Goal: Information Seeking & Learning: Learn about a topic

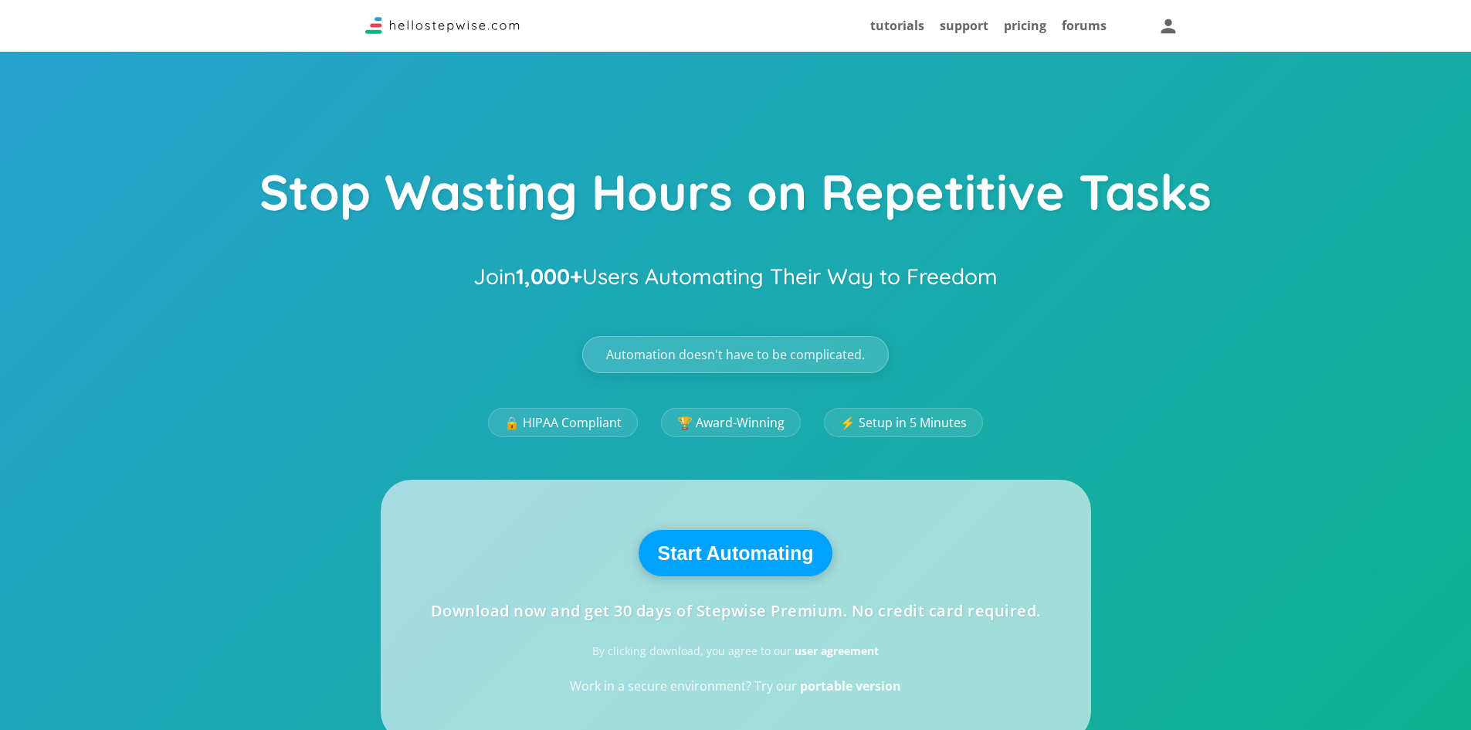
click at [670, 288] on h2 "Join 1,000+ Users Automating Their Way to Freedom" at bounding box center [735, 277] width 524 height 42
click at [560, 268] on strong "1,000+" at bounding box center [549, 276] width 66 height 27
drag, startPoint x: 560, startPoint y: 268, endPoint x: 718, endPoint y: 356, distance: 181.1
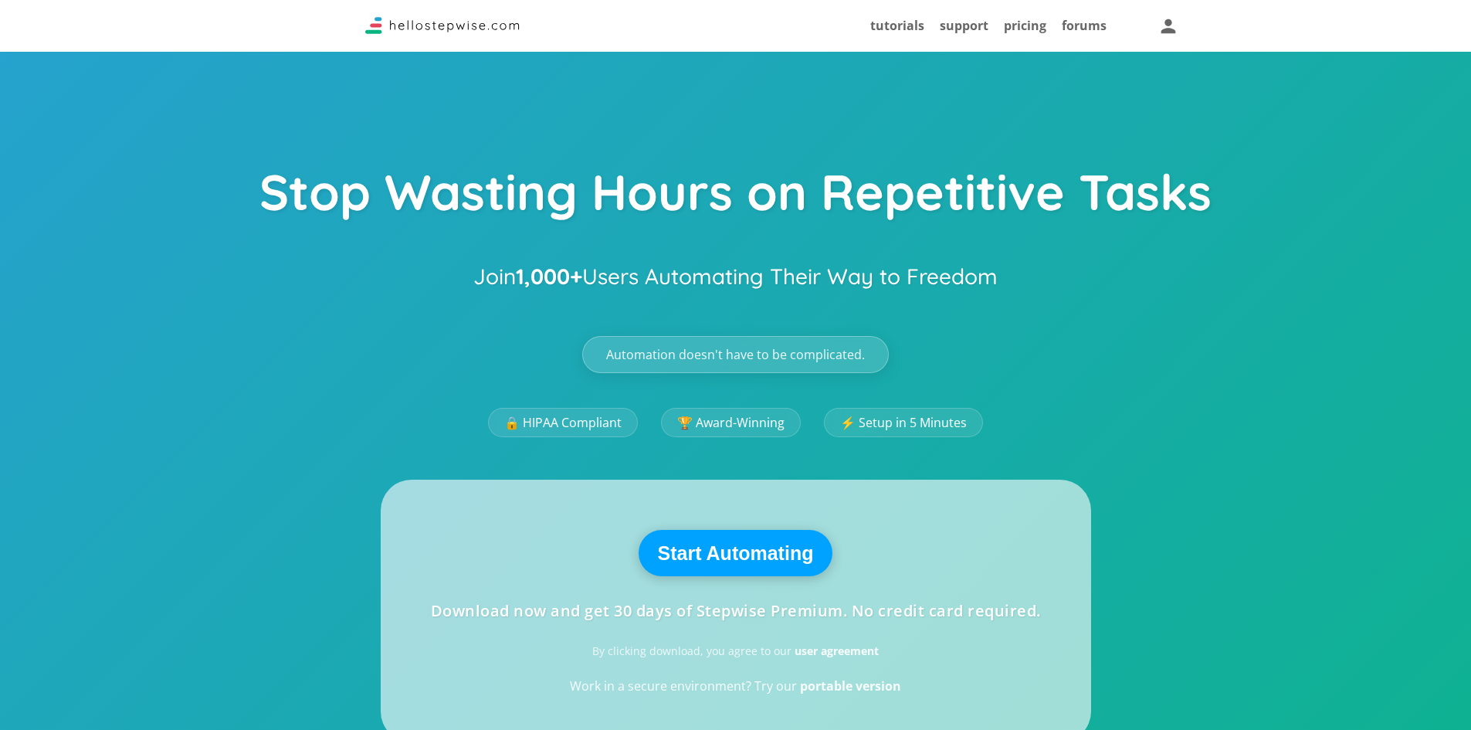
click at [718, 356] on div "Stop Wasting Hours on Repetitive Tasks Join 1,000+ Users Automating Their Way t…" at bounding box center [735, 663] width 1471 height 1327
click at [718, 356] on span "Automation doesn't have to be complicated." at bounding box center [735, 354] width 259 height 12
click at [713, 434] on link "🏆 Award-Winning" at bounding box center [731, 422] width 154 height 32
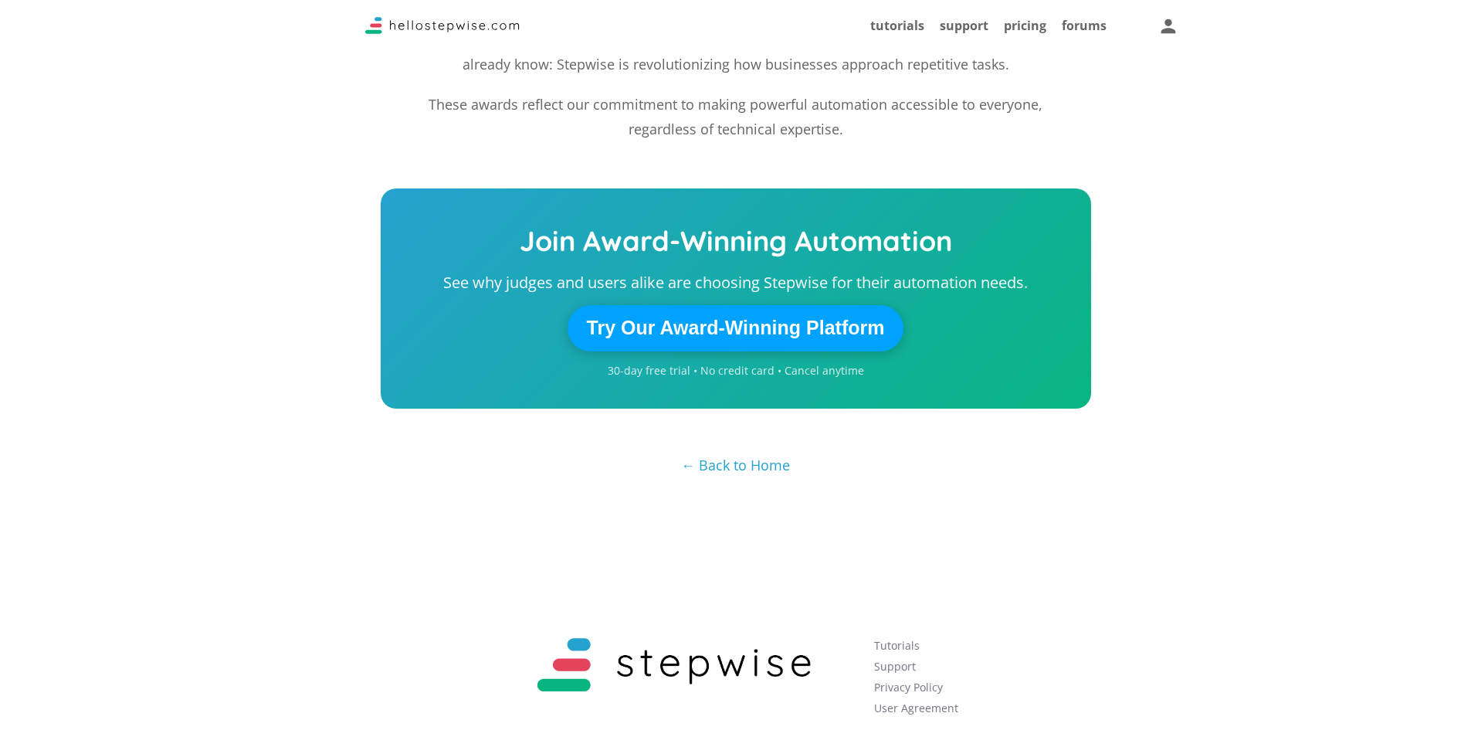
scroll to position [2275, 0]
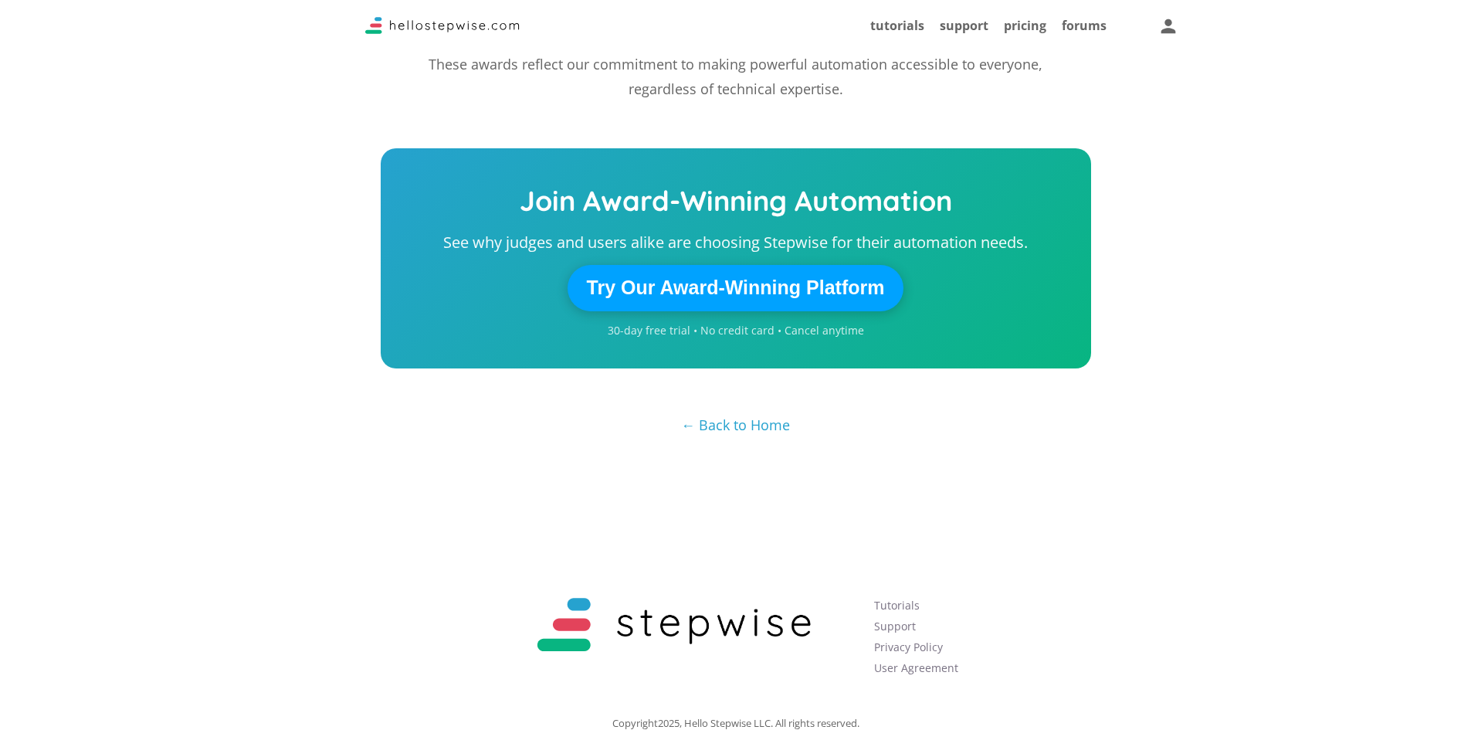
click at [575, 583] on img at bounding box center [673, 625] width 341 height 85
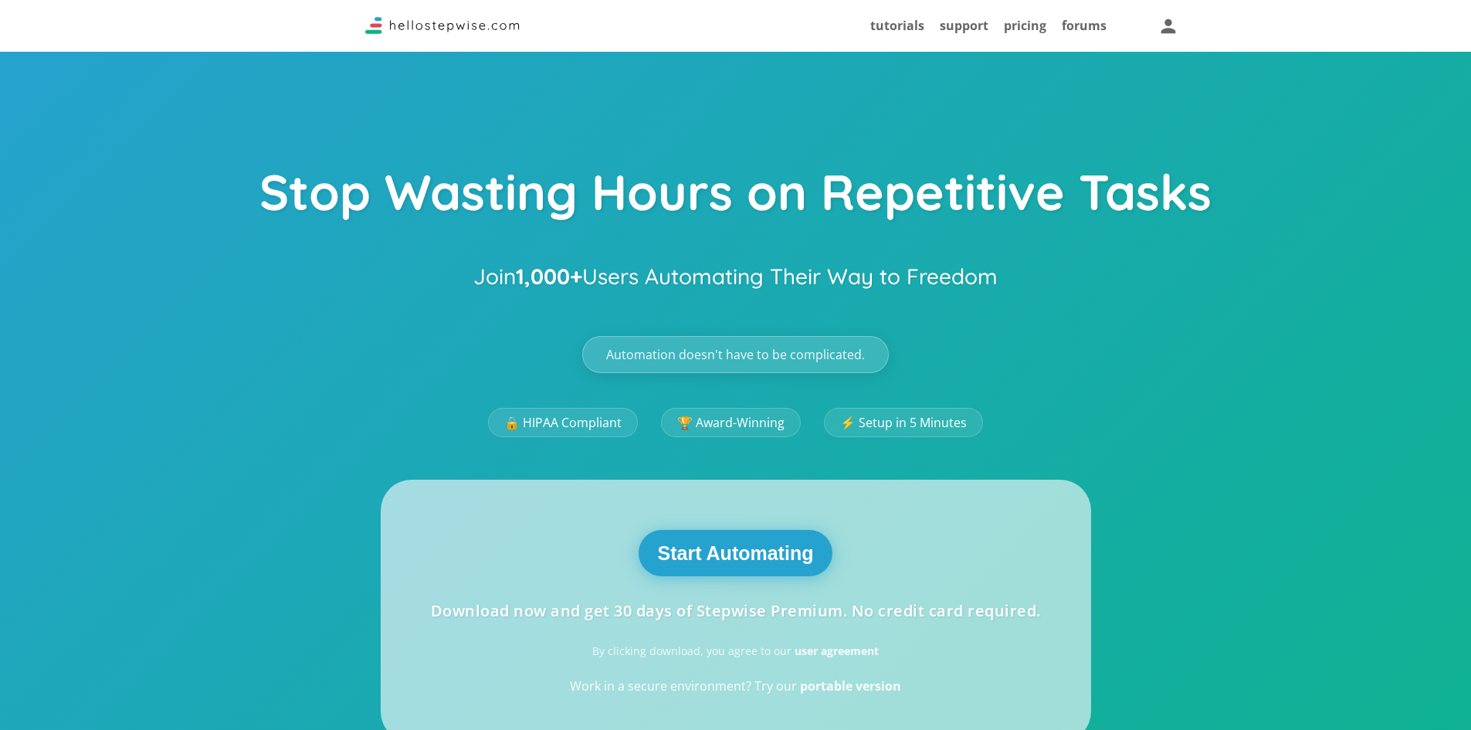
click at [759, 554] on button "Start Automating" at bounding box center [736, 553] width 195 height 46
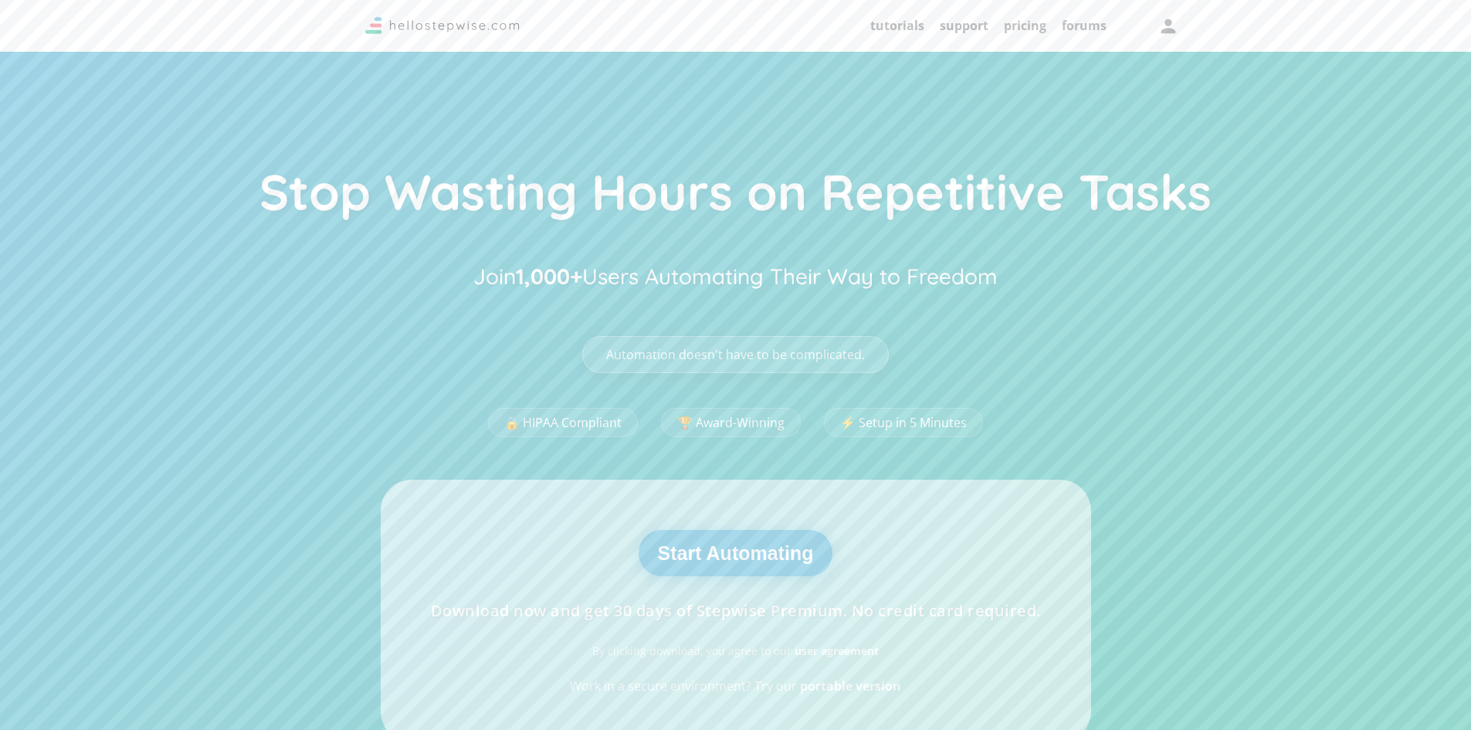
click at [744, 564] on button "Start Automating" at bounding box center [736, 553] width 195 height 46
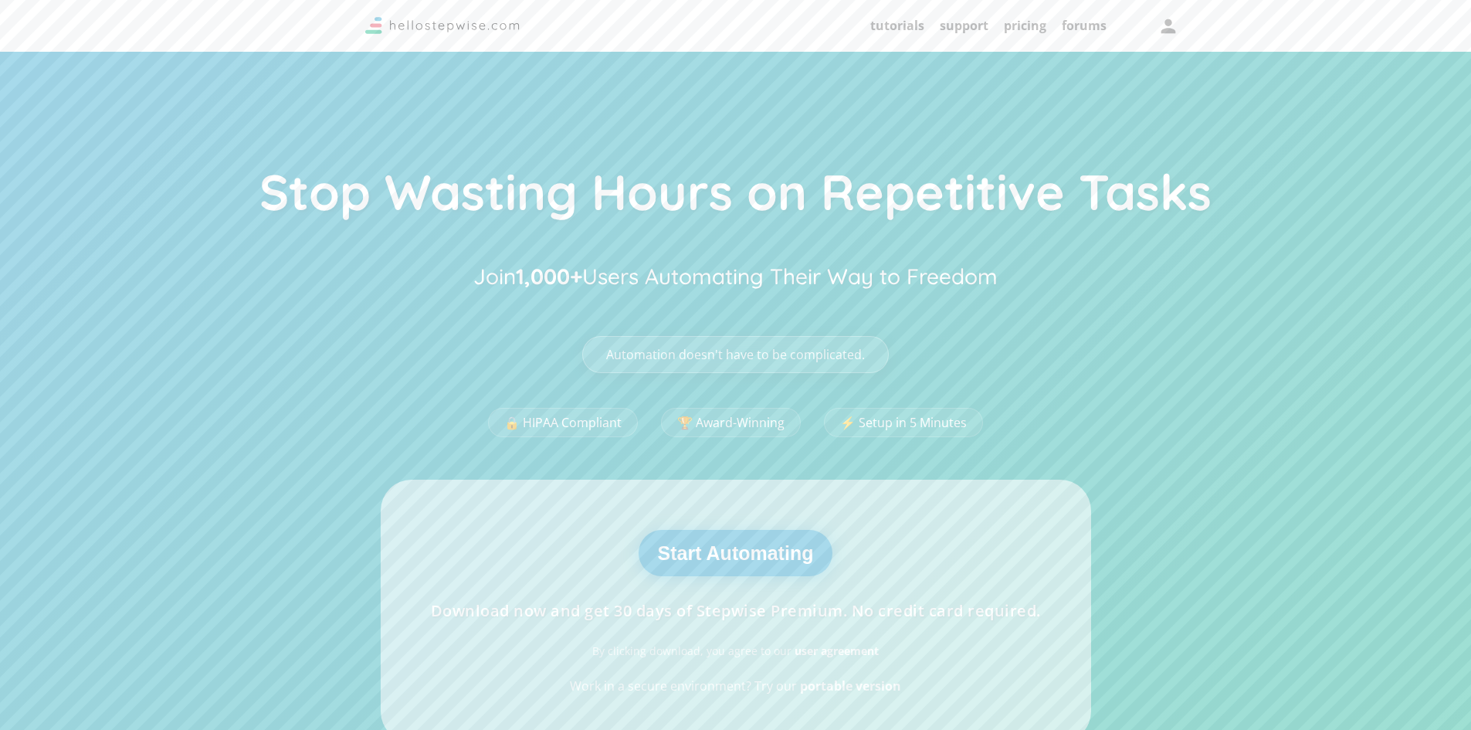
click at [744, 564] on button "Start Automating" at bounding box center [736, 553] width 195 height 46
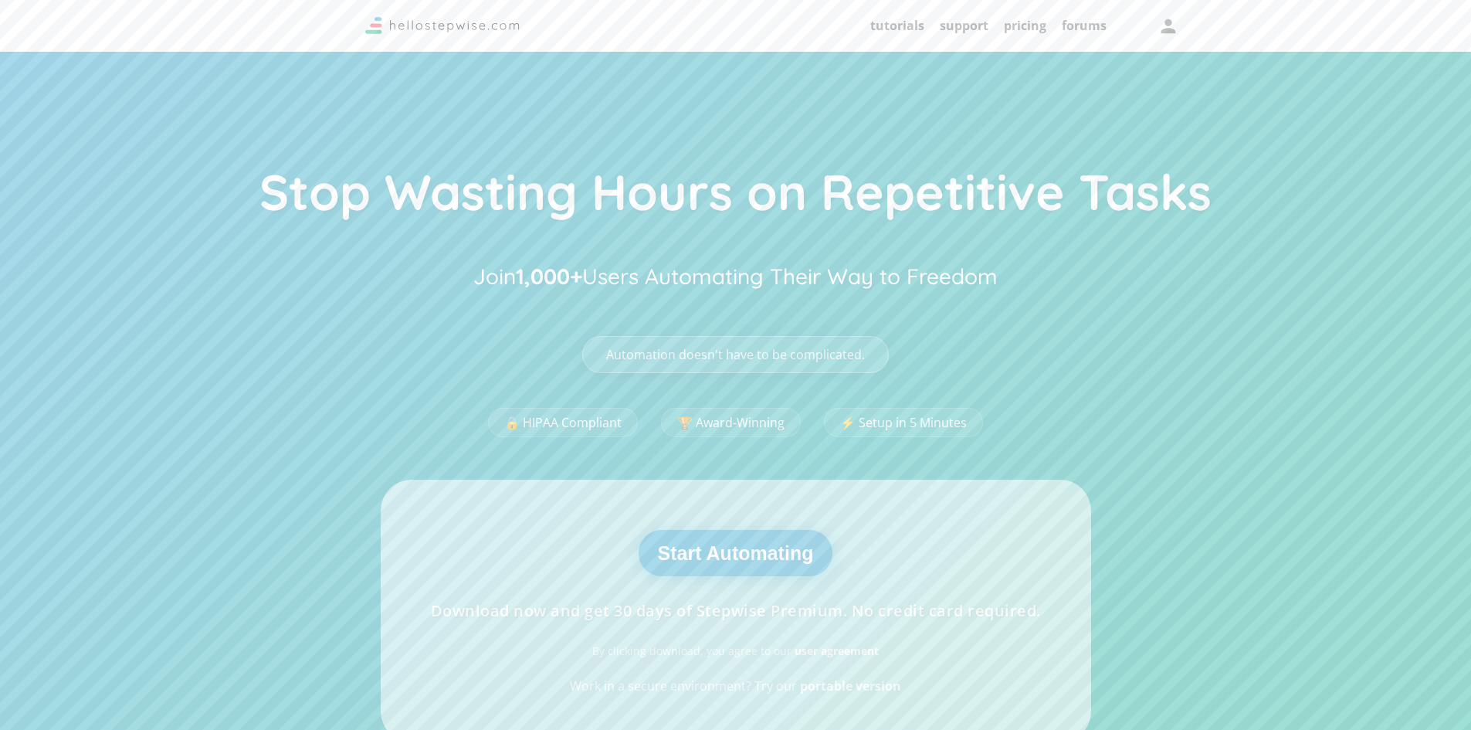
click at [744, 564] on button "Start Automating" at bounding box center [736, 553] width 195 height 46
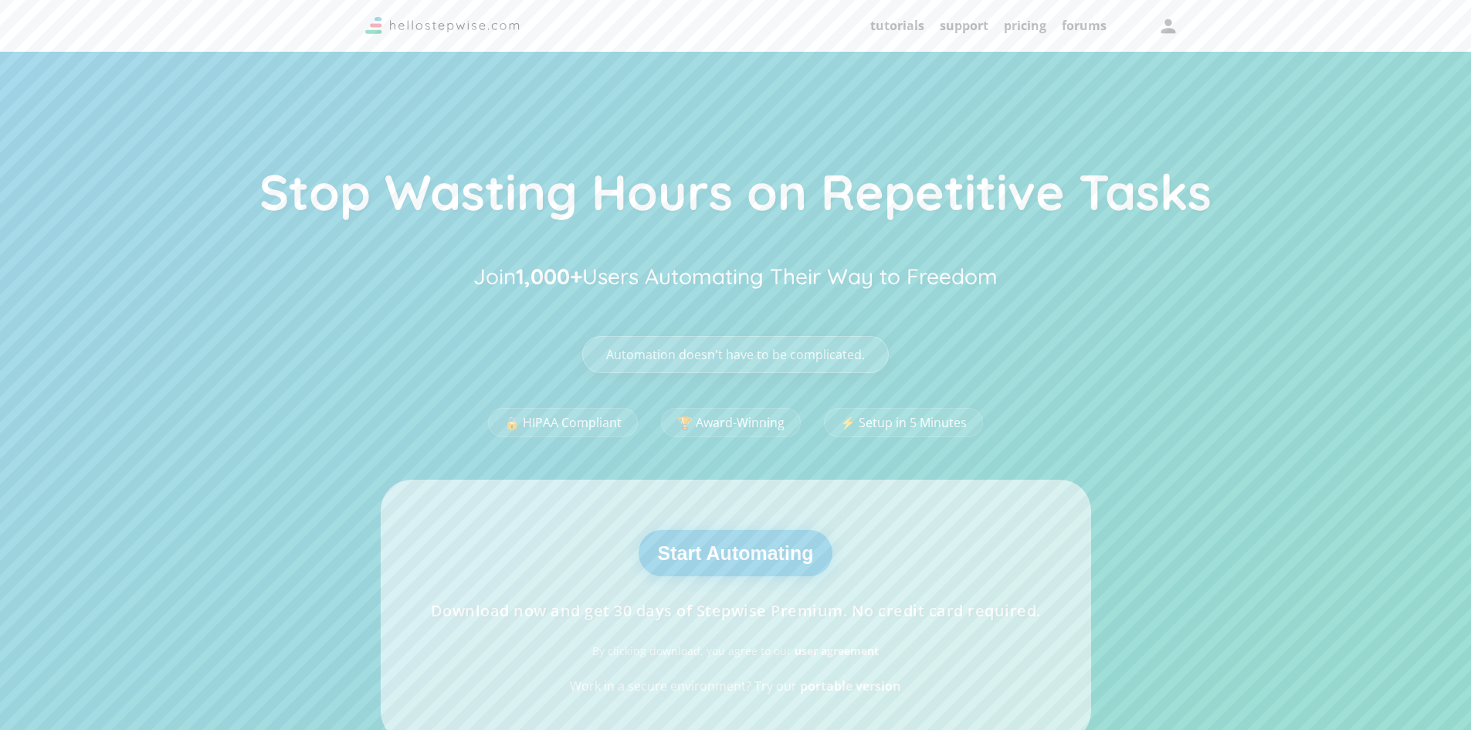
click at [744, 564] on button "Start Automating" at bounding box center [736, 553] width 195 height 46
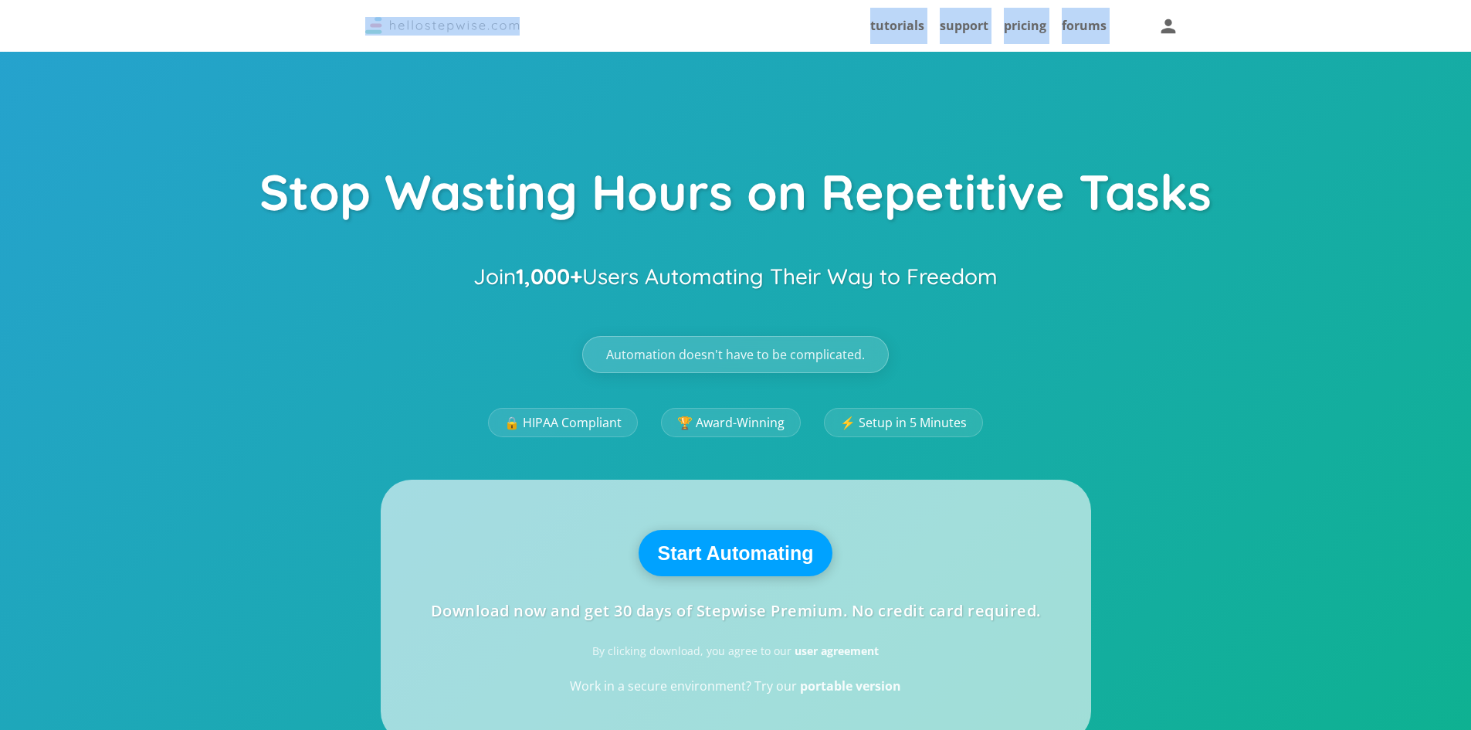
drag, startPoint x: 569, startPoint y: 38, endPoint x: 805, endPoint y: 91, distance: 241.5
click at [805, 91] on div "Stop Wasting Hours on Repetitive Tasks Join 1,000+ Users Automating Their Way t…" at bounding box center [735, 663] width 1471 height 1327
click at [888, 18] on link "tutorials" at bounding box center [897, 25] width 54 height 17
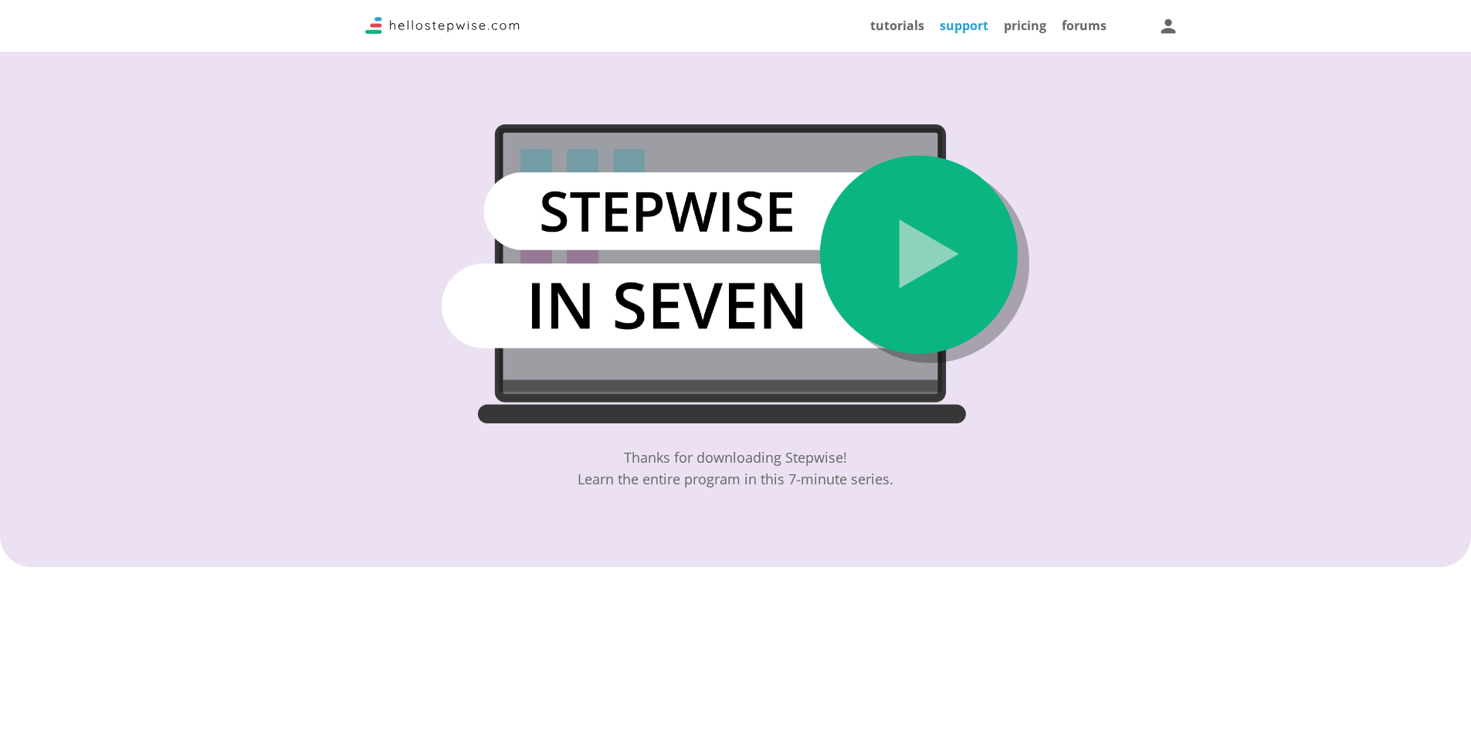
click at [986, 22] on link "support" at bounding box center [964, 25] width 49 height 17
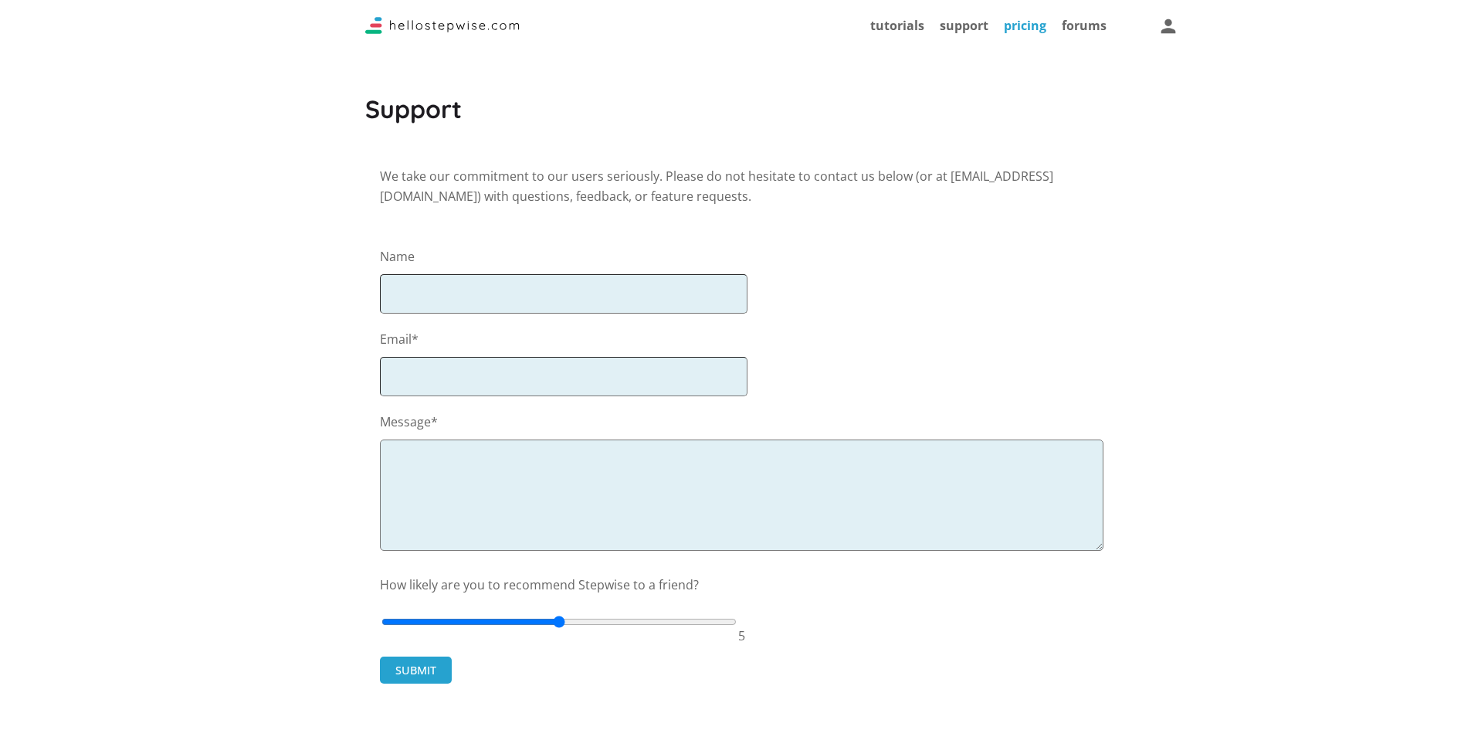
click at [1025, 22] on link "pricing" at bounding box center [1025, 25] width 42 height 17
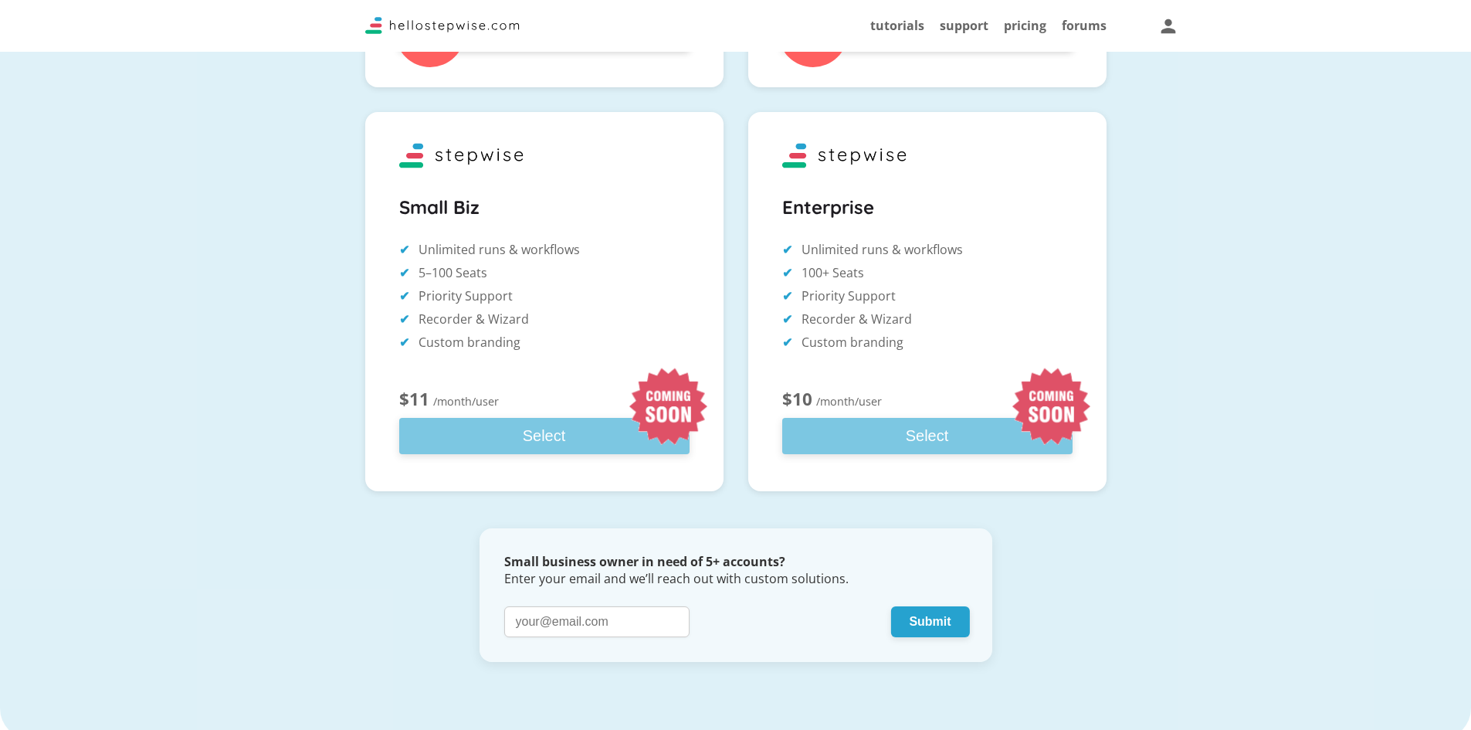
scroll to position [563, 0]
click at [927, 439] on div "$10 /month/user Select" at bounding box center [927, 422] width 290 height 65
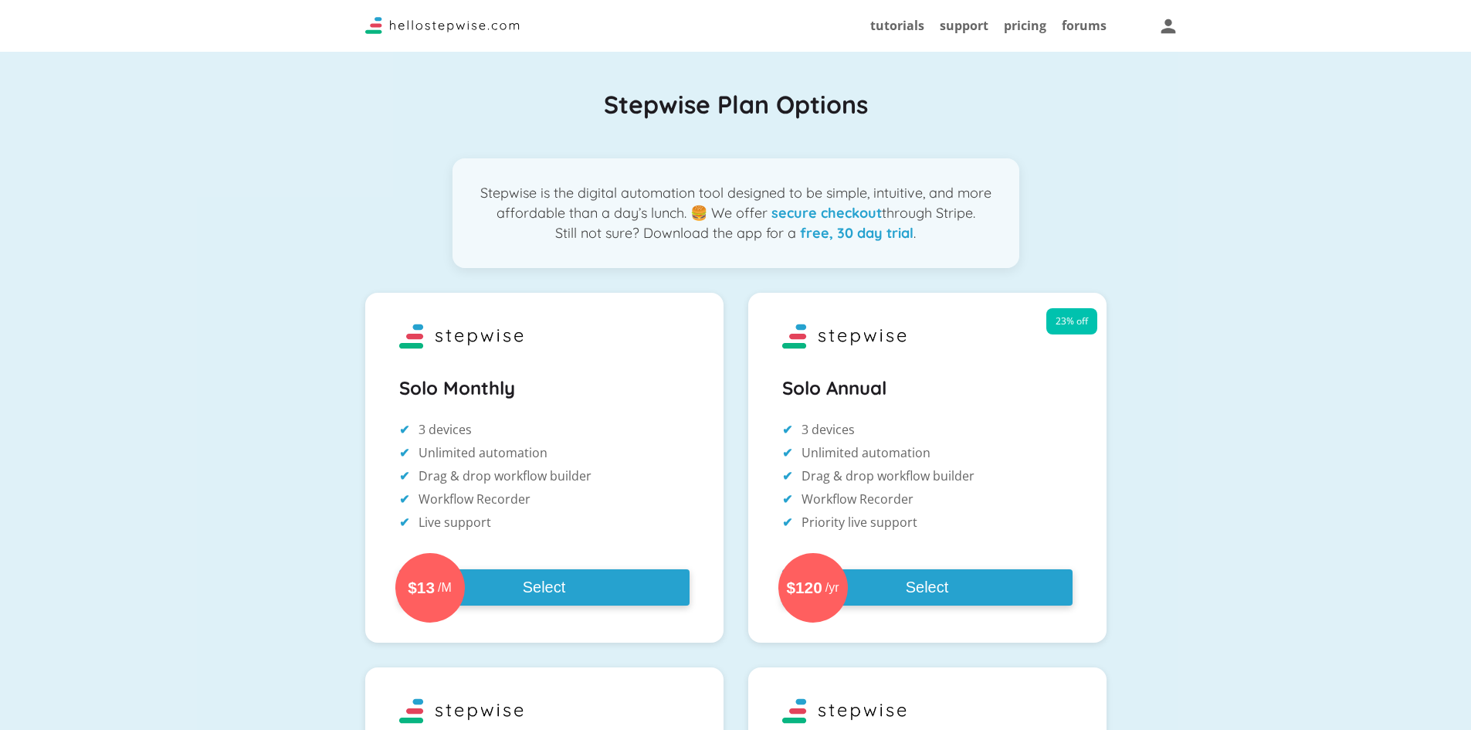
scroll to position [0, 0]
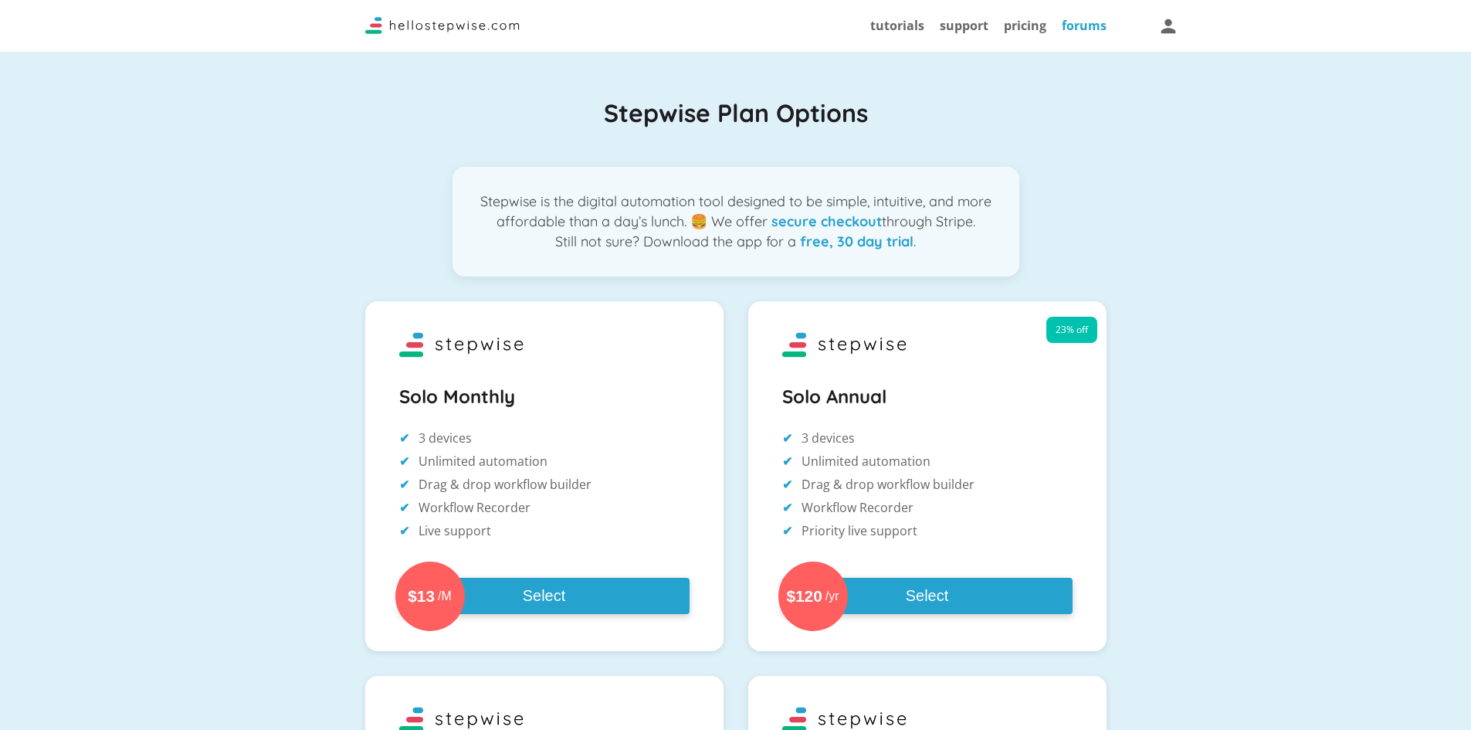
click at [1077, 17] on link "forums" at bounding box center [1084, 25] width 45 height 17
